Goal: Navigation & Orientation: Understand site structure

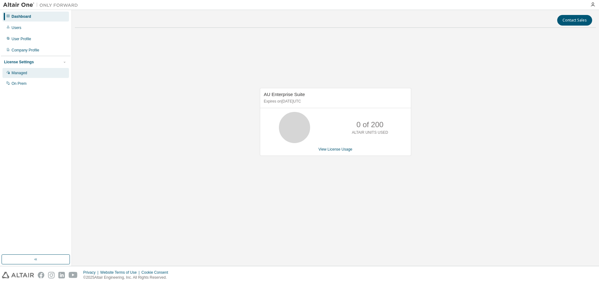
click at [11, 71] on div "Managed" at bounding box center [35, 73] width 66 height 10
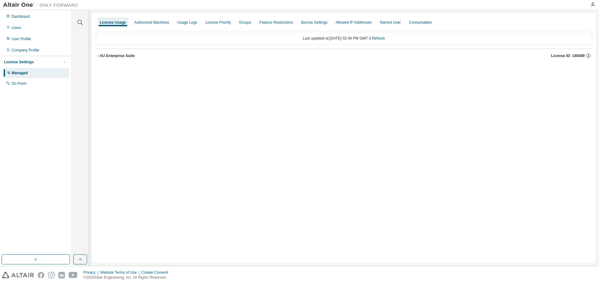
click at [96, 55] on icon "button" at bounding box center [98, 56] width 4 height 4
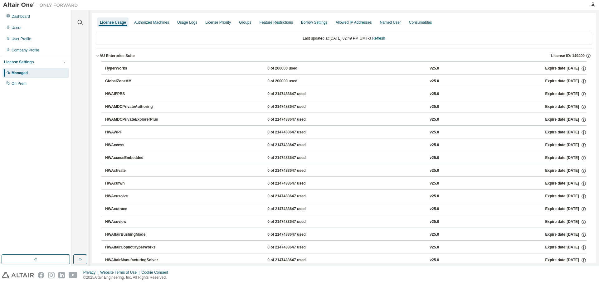
scroll to position [10, 0]
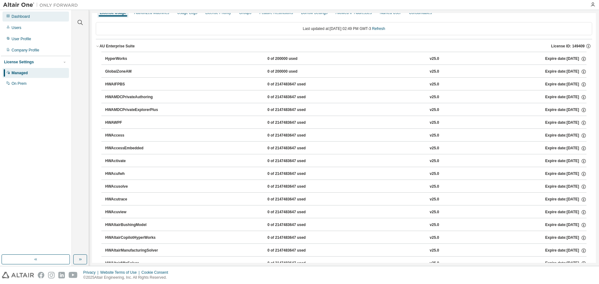
click at [33, 16] on div "Dashboard" at bounding box center [35, 17] width 66 height 10
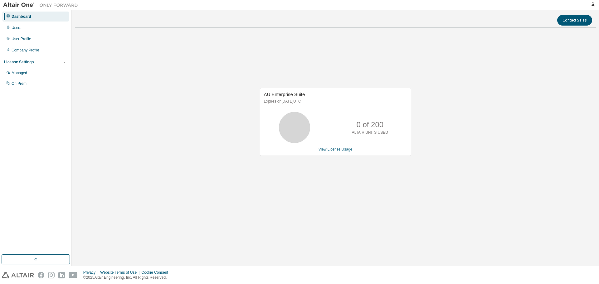
click at [334, 148] on link "View License Usage" at bounding box center [335, 149] width 34 height 4
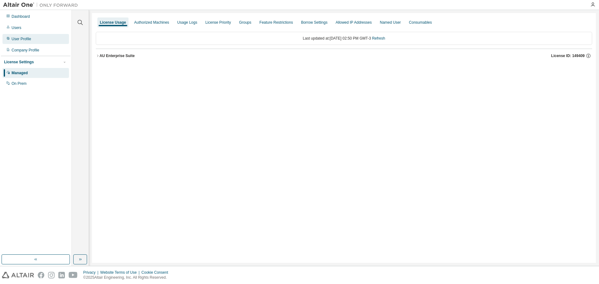
click at [35, 43] on div "User Profile" at bounding box center [35, 39] width 66 height 10
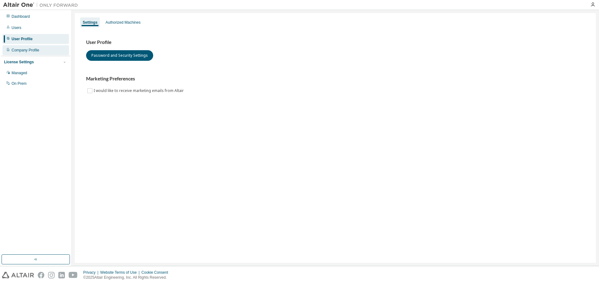
click at [34, 49] on div "Company Profile" at bounding box center [26, 50] width 28 height 5
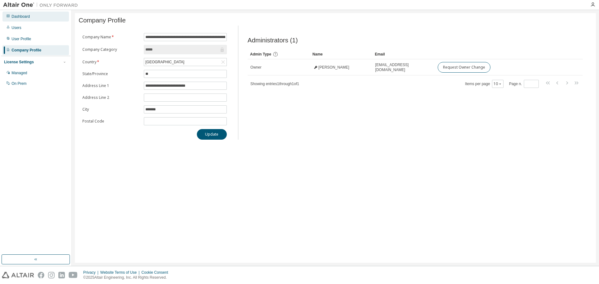
click at [24, 18] on div "Dashboard" at bounding box center [21, 16] width 18 height 5
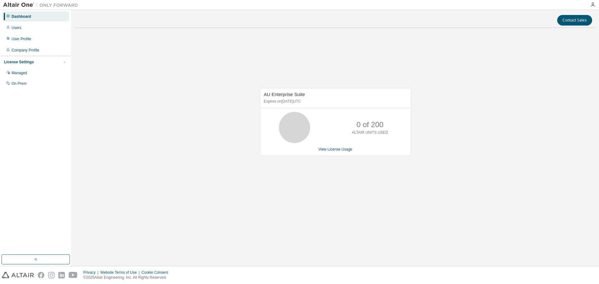
click at [468, 217] on div "AU Enterprise Suite Expires on May 29, 2026 UTC 0 of 200 ALTAIR UNITS USED View…" at bounding box center [335, 125] width 521 height 185
